Goal: Find specific page/section: Find specific page/section

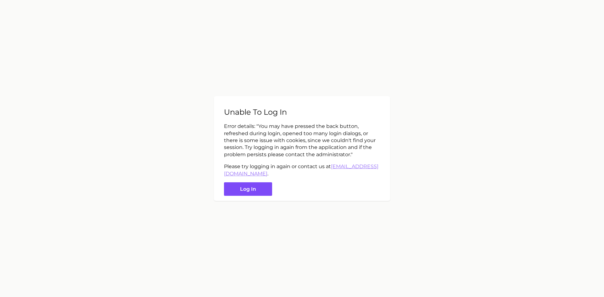
click at [251, 192] on button "Log in" at bounding box center [248, 190] width 48 height 14
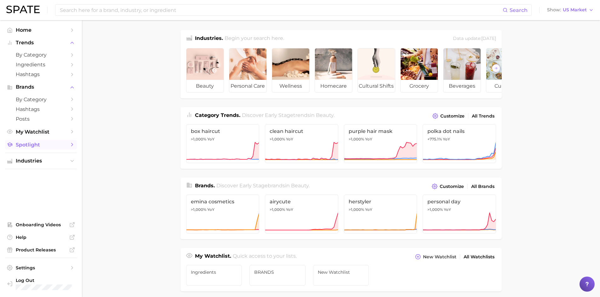
click at [28, 144] on span "Spotlight" at bounding box center [41, 145] width 50 height 6
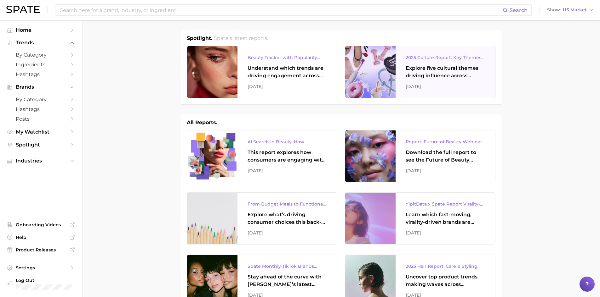
click at [449, 74] on div "Explore five cultural themes driving influence across beauty, food, and pop cul…" at bounding box center [444, 72] width 79 height 15
